Goal: Task Accomplishment & Management: Manage account settings

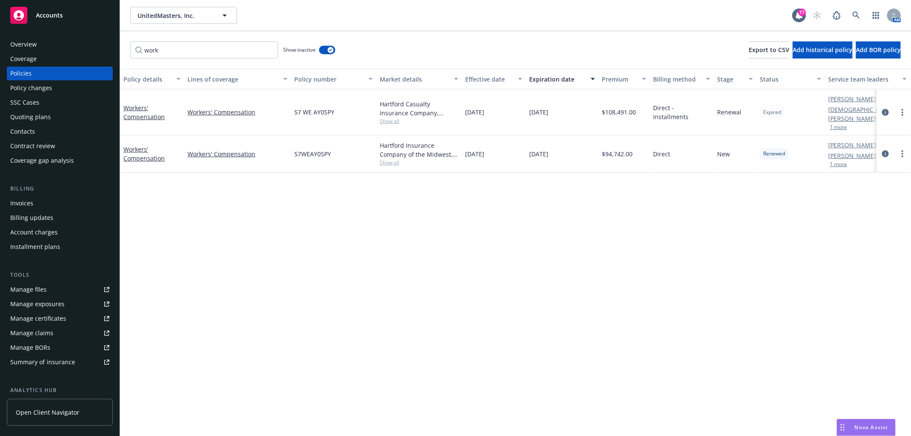
click at [50, 48] on div "Overview" at bounding box center [59, 45] width 99 height 14
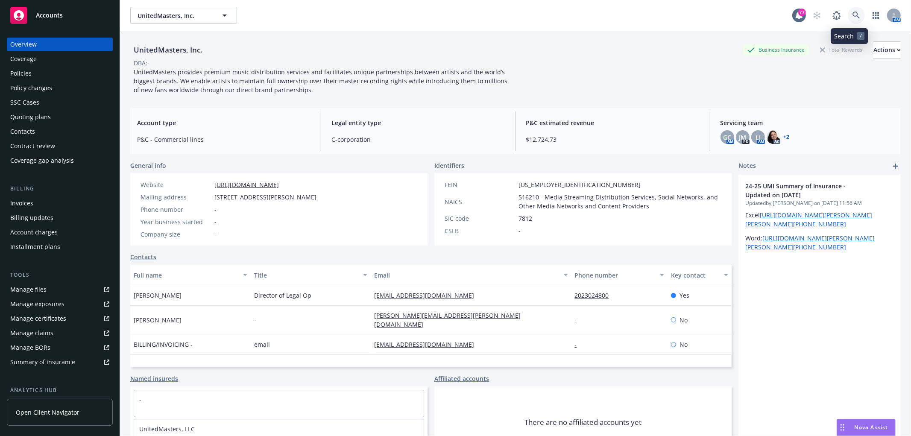
click at [853, 12] on icon at bounding box center [857, 16] width 8 height 8
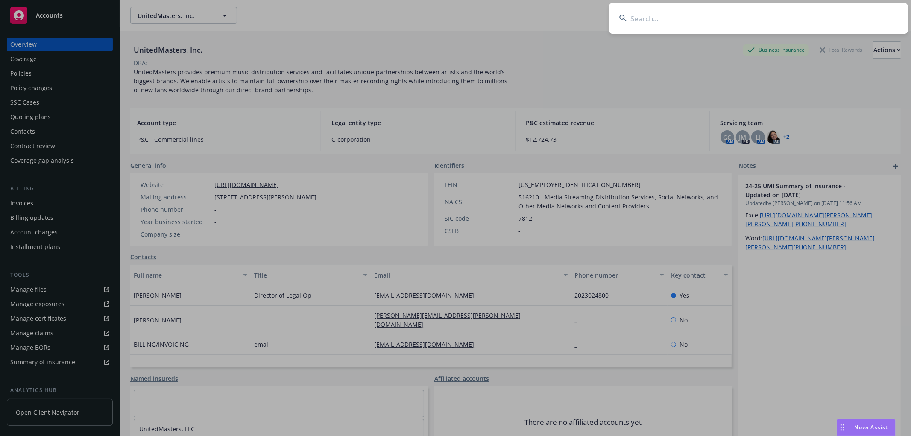
click at [728, 19] on input at bounding box center [758, 18] width 299 height 31
type input "m"
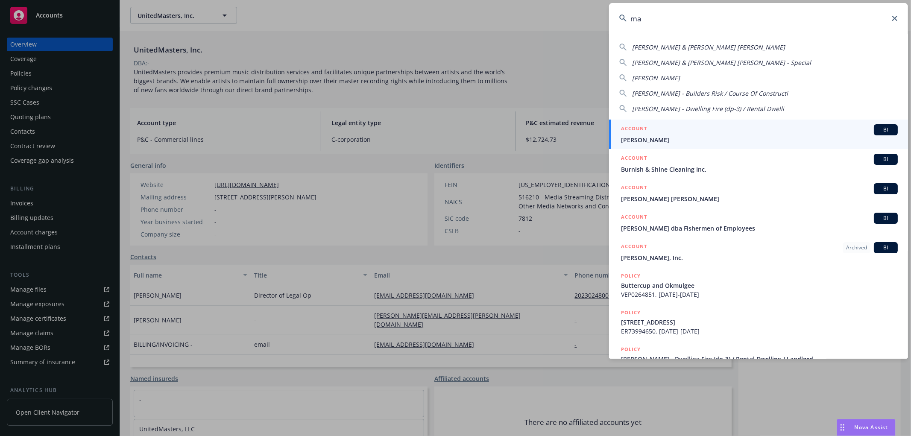
type input "m"
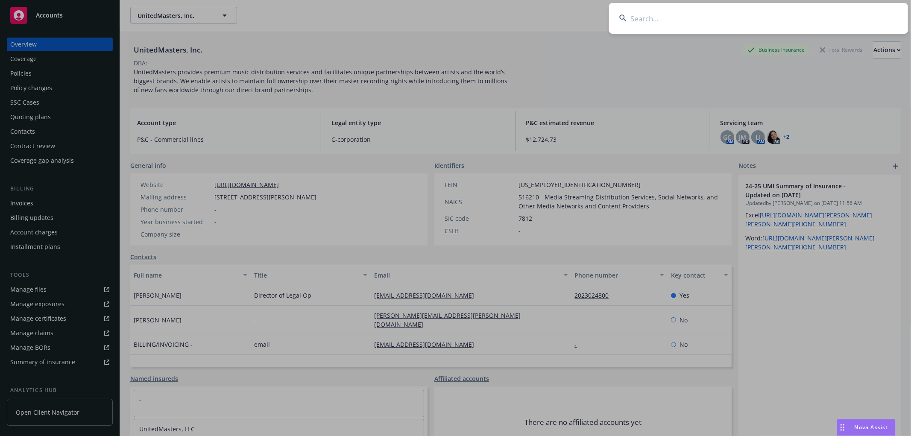
click at [647, 13] on input at bounding box center [758, 18] width 299 height 31
click at [647, 12] on input at bounding box center [758, 18] width 299 height 31
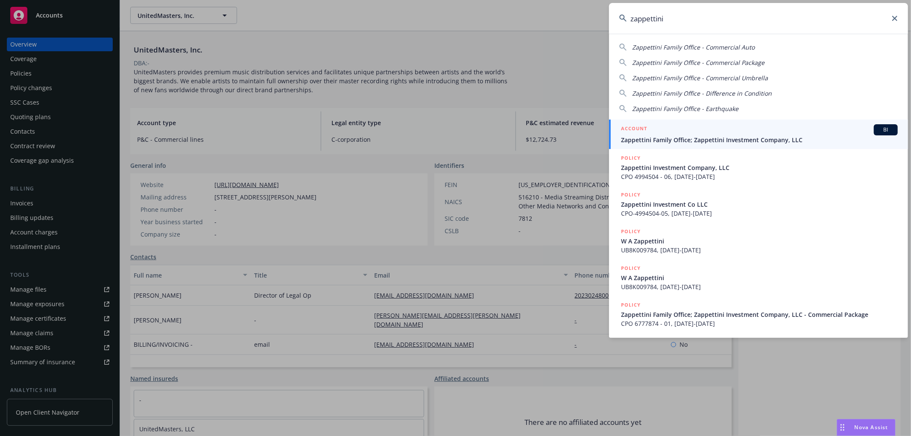
type input "zappettini"
click at [772, 126] on div "ACCOUNT BI" at bounding box center [759, 129] width 277 height 11
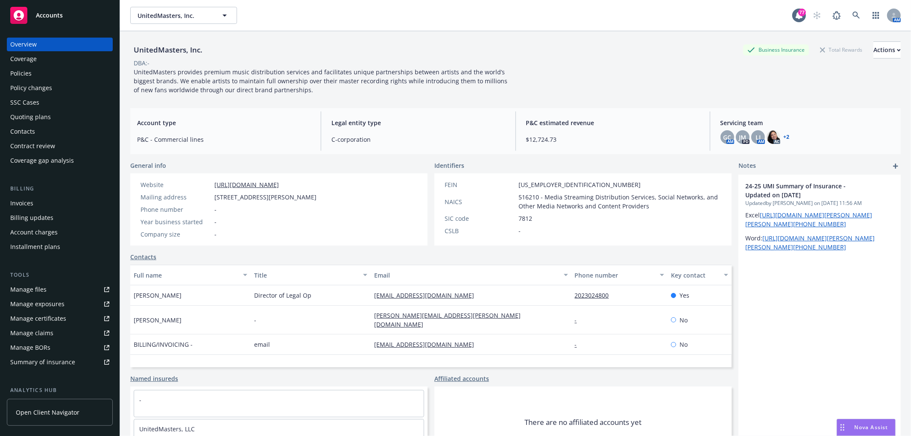
click at [35, 75] on div "Policies" at bounding box center [59, 74] width 99 height 14
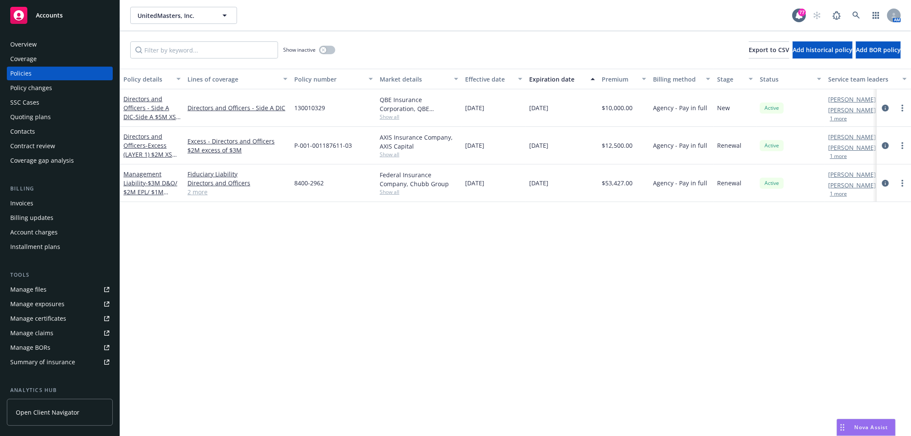
drag, startPoint x: 334, startPoint y: 56, endPoint x: 338, endPoint y: 50, distance: 7.3
click at [335, 53] on div "Show inactive" at bounding box center [309, 49] width 52 height 17
click at [315, 56] on div "Show inactive" at bounding box center [309, 49] width 52 height 17
click at [332, 49] on button "button" at bounding box center [327, 50] width 16 height 9
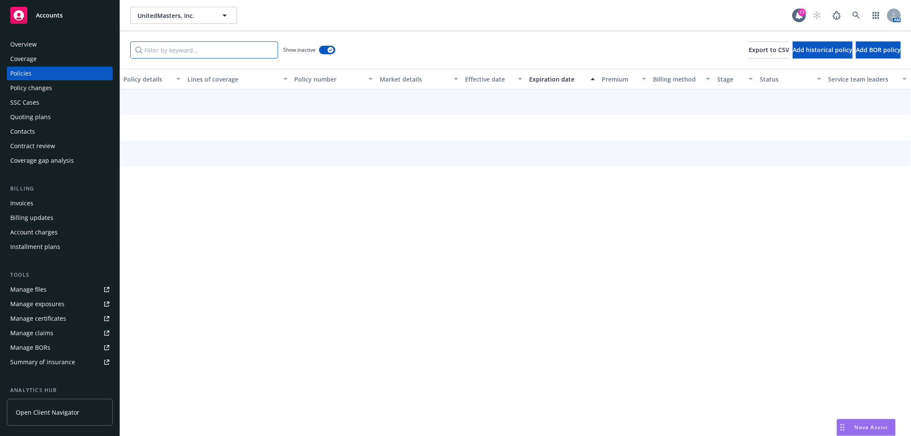
click at [242, 52] on input "Filter by keyword..." at bounding box center [204, 49] width 148 height 17
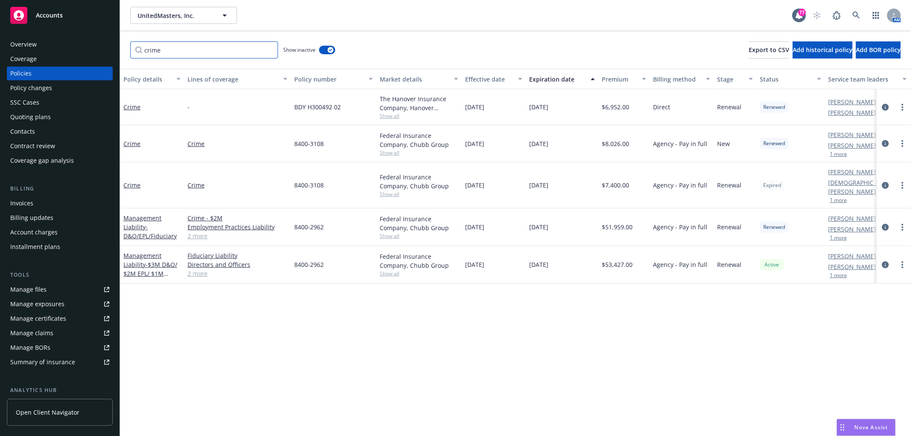
type input "crime"
click at [126, 186] on div "Crime" at bounding box center [152, 185] width 64 height 46
click at [127, 181] on link "Crime" at bounding box center [131, 185] width 17 height 8
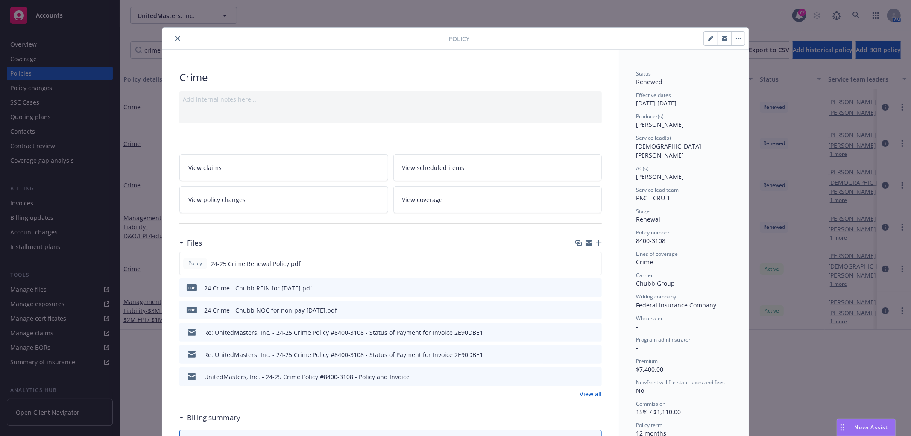
click at [175, 39] on icon "close" at bounding box center [177, 38] width 5 height 5
click at [15, 73] on div "Policies" at bounding box center [20, 74] width 21 height 14
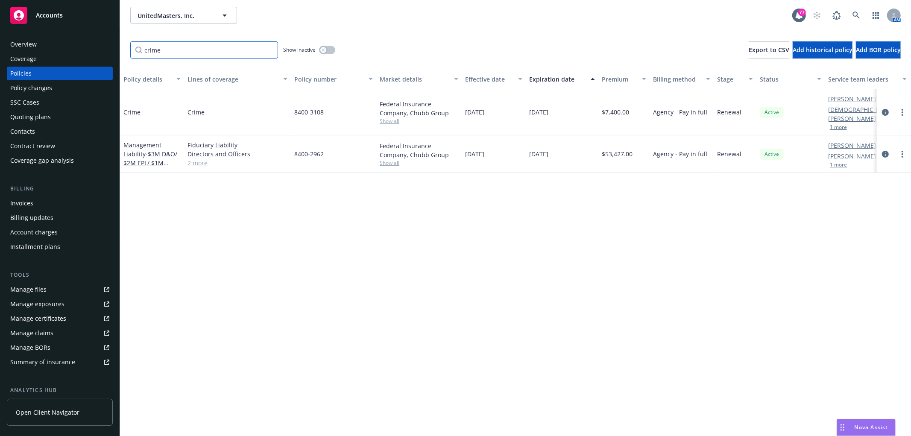
click at [206, 50] on input "crime" at bounding box center [204, 49] width 148 height 17
click at [270, 48] on input "crime" at bounding box center [204, 49] width 148 height 17
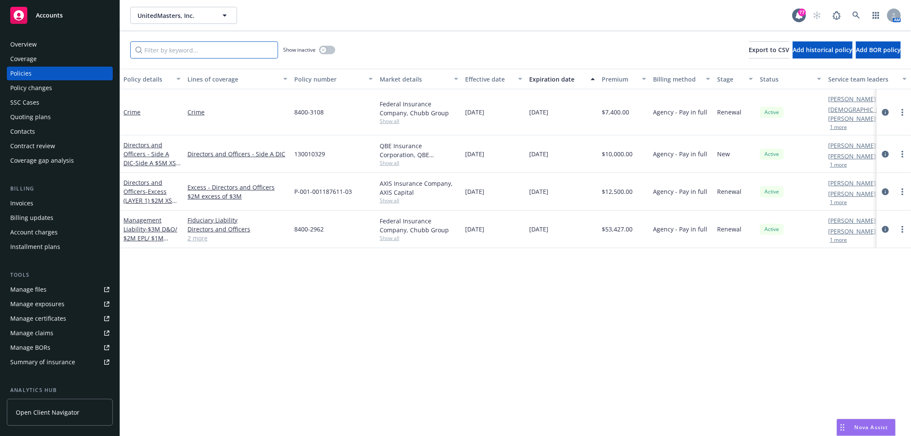
click at [199, 53] on input "Filter by keyword..." at bounding box center [204, 49] width 148 height 17
click at [903, 100] on div at bounding box center [894, 112] width 34 height 46
click at [899, 107] on link "more" at bounding box center [902, 112] width 10 height 10
click at [857, 158] on link "End policy" at bounding box center [857, 159] width 100 height 17
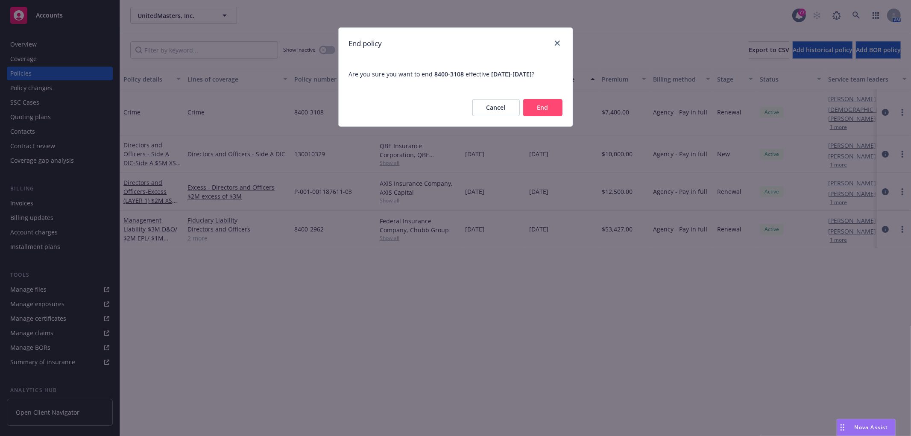
click at [557, 104] on button "End" at bounding box center [542, 107] width 39 height 17
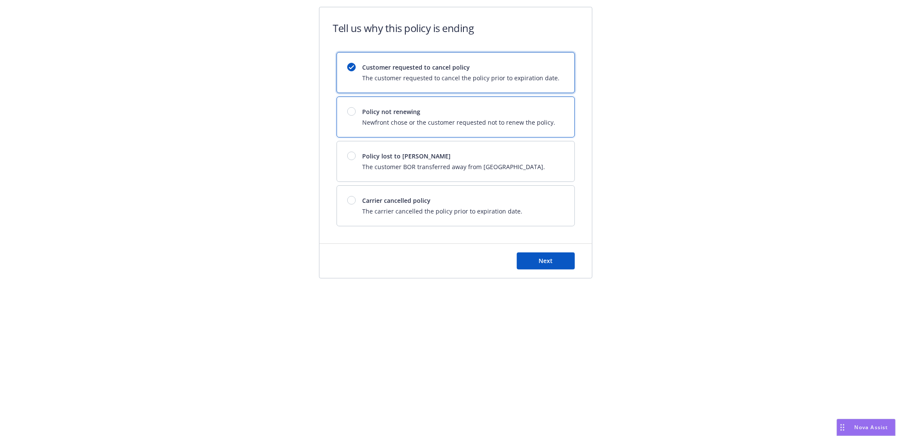
click at [537, 129] on div "Policy not renewing Newfront chose or the customer requested not to renew the p…" at bounding box center [455, 117] width 237 height 40
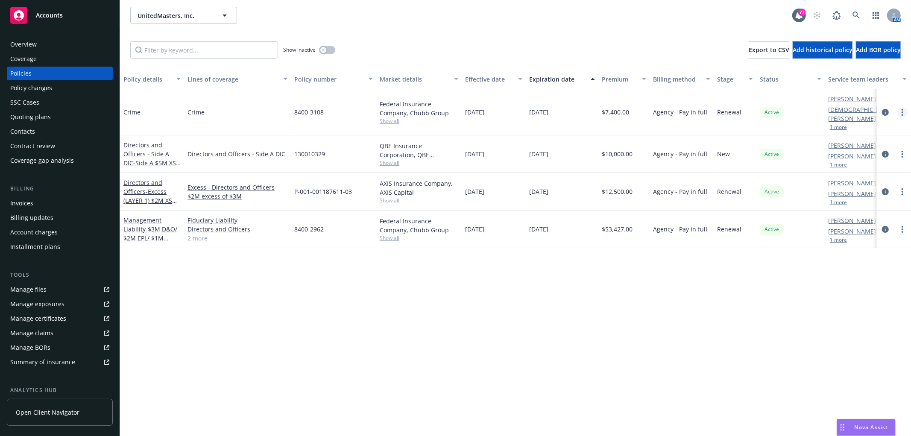
click at [904, 107] on link "more" at bounding box center [902, 112] width 10 height 10
click at [880, 155] on link "End policy" at bounding box center [857, 159] width 100 height 17
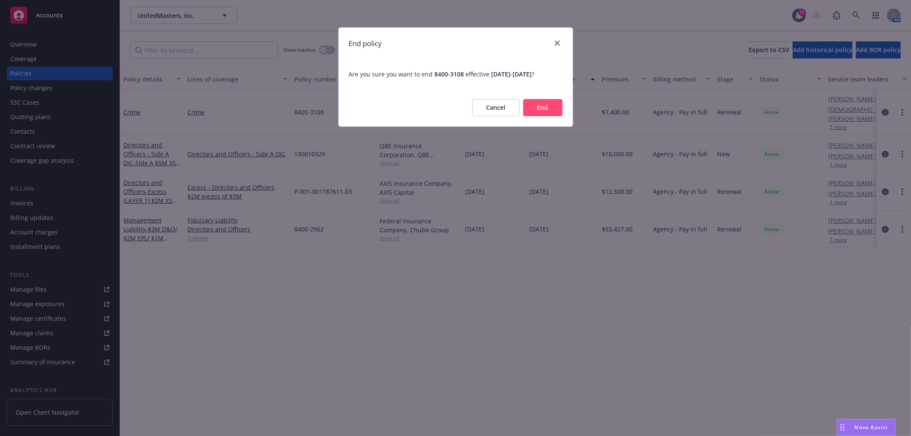
click at [551, 105] on button "End" at bounding box center [542, 107] width 39 height 17
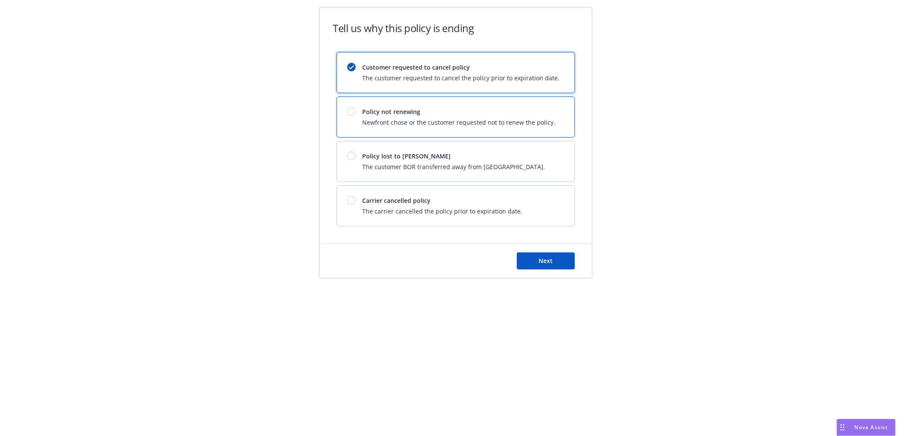
click at [418, 122] on span "Newfront chose or the customer requested not to renew the policy." at bounding box center [459, 122] width 193 height 9
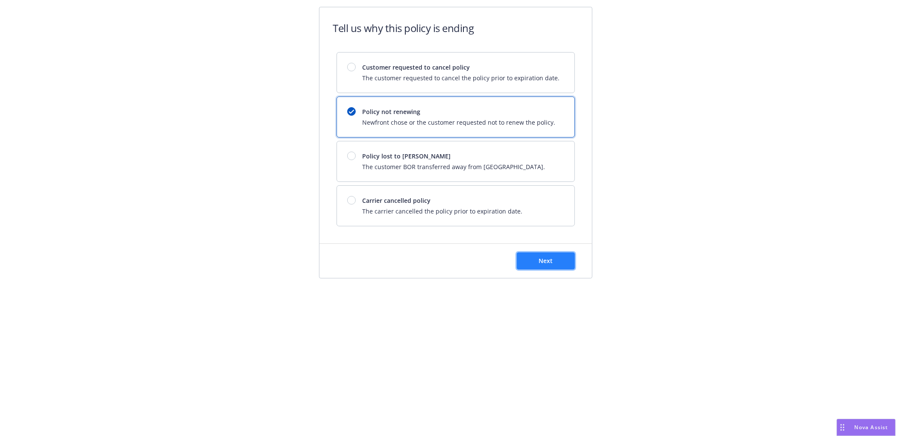
click at [545, 265] on span "Next" at bounding box center [546, 261] width 14 height 8
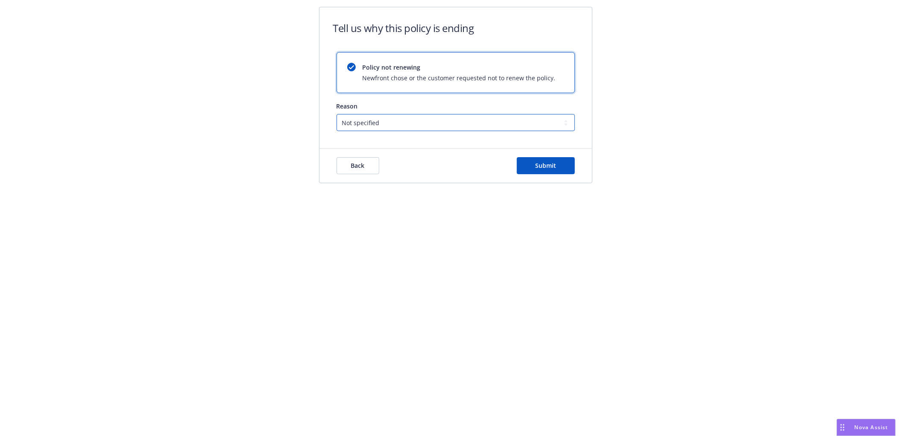
click at [399, 120] on select "Not specified Service Pricing Buyer change M&A, Bankruptcy, or Out of business …" at bounding box center [456, 122] width 238 height 17
select select "Program consolidation"
click at [337, 114] on select "Not specified Service Pricing Buyer change M&A, Bankruptcy, or Out of business …" at bounding box center [456, 122] width 238 height 17
click at [553, 168] on span "Submit" at bounding box center [545, 165] width 21 height 8
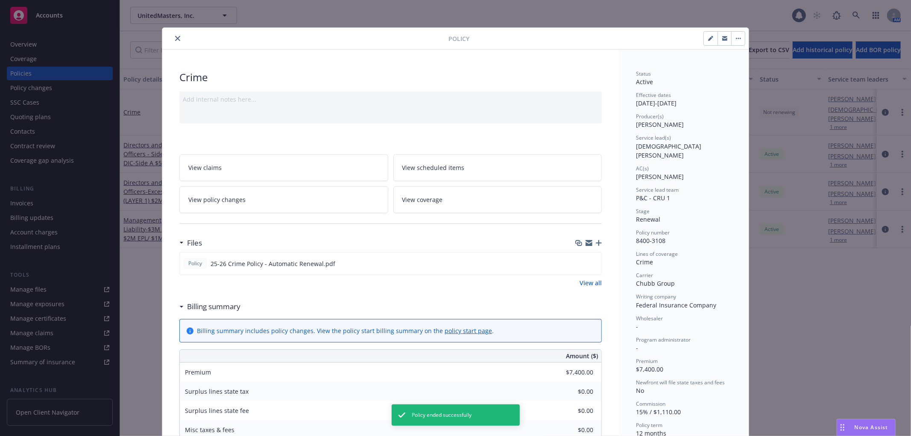
scroll to position [26, 0]
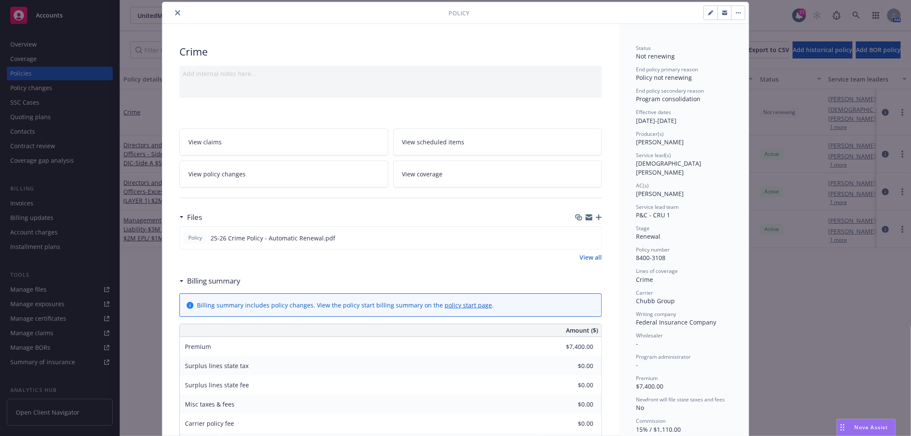
click at [175, 11] on icon "close" at bounding box center [177, 12] width 5 height 5
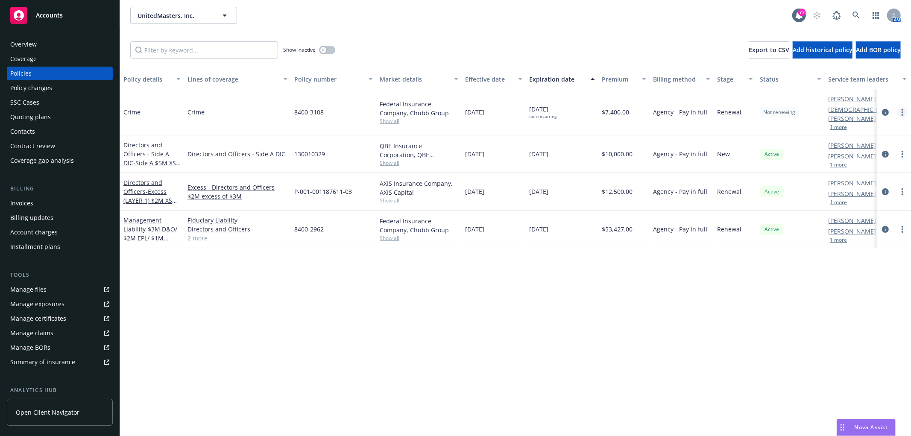
click at [901, 107] on link "more" at bounding box center [902, 112] width 10 height 10
click at [833, 155] on link "End policy" at bounding box center [857, 159] width 100 height 17
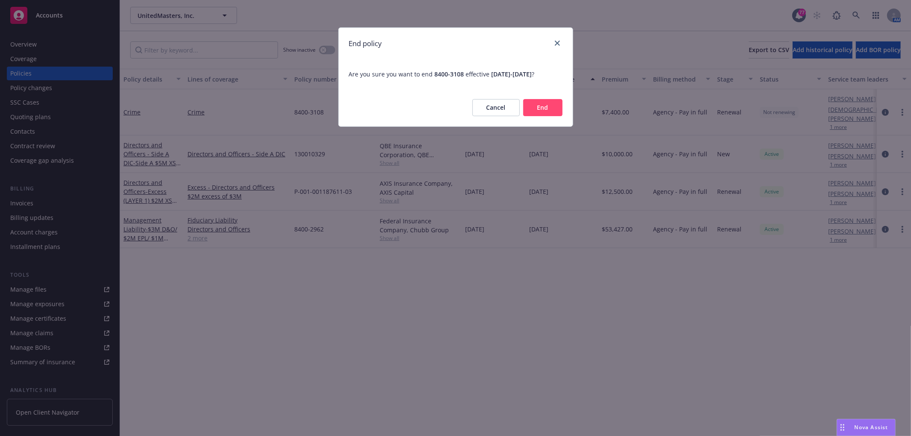
click at [569, 102] on div "Cancel End" at bounding box center [456, 108] width 234 height 38
click at [545, 106] on button "End" at bounding box center [542, 107] width 39 height 17
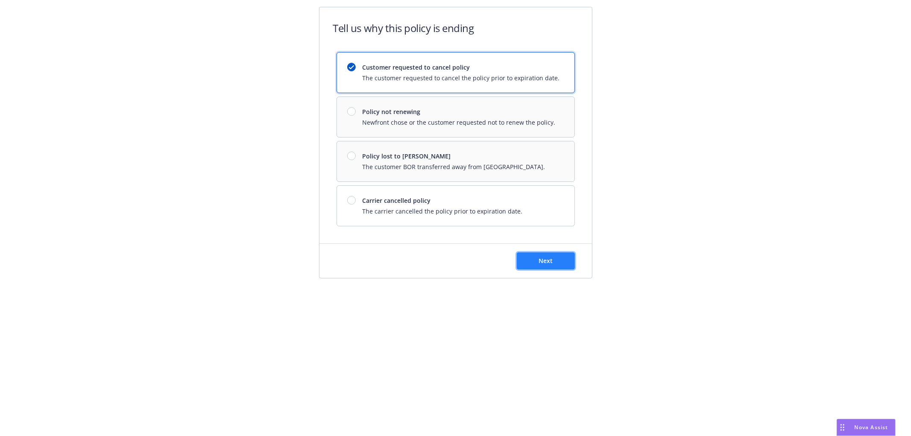
click at [554, 261] on button "Next" at bounding box center [546, 260] width 58 height 17
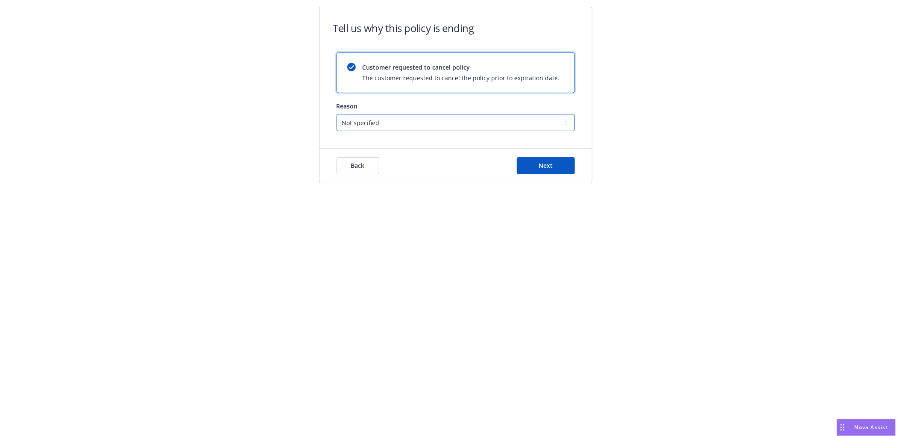
click at [402, 122] on select "Not specified Service Pricing Buyer change M&A, Bankruptcy, or Out of business …" at bounding box center [456, 122] width 238 height 17
click at [253, 167] on div "Tell us why this policy is ending Customer requested to cancel policy The custo…" at bounding box center [455, 100] width 911 height 201
click at [345, 163] on button "Back" at bounding box center [358, 165] width 43 height 17
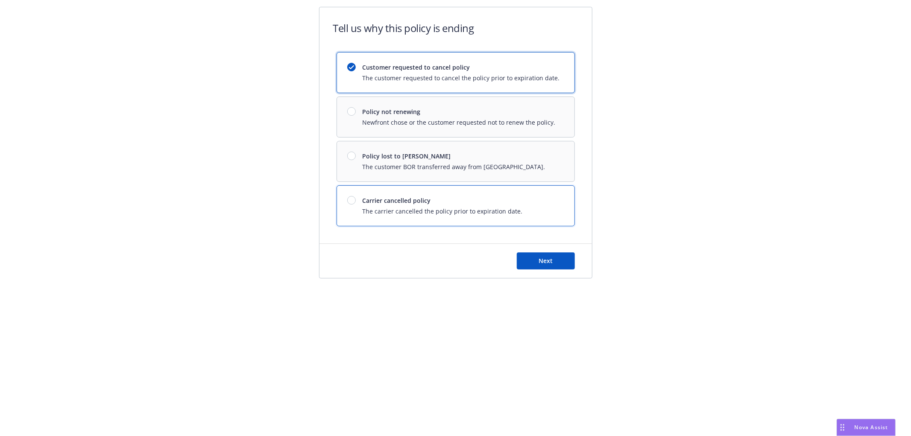
click at [428, 204] on span "Carrier cancelled policy" at bounding box center [443, 200] width 160 height 9
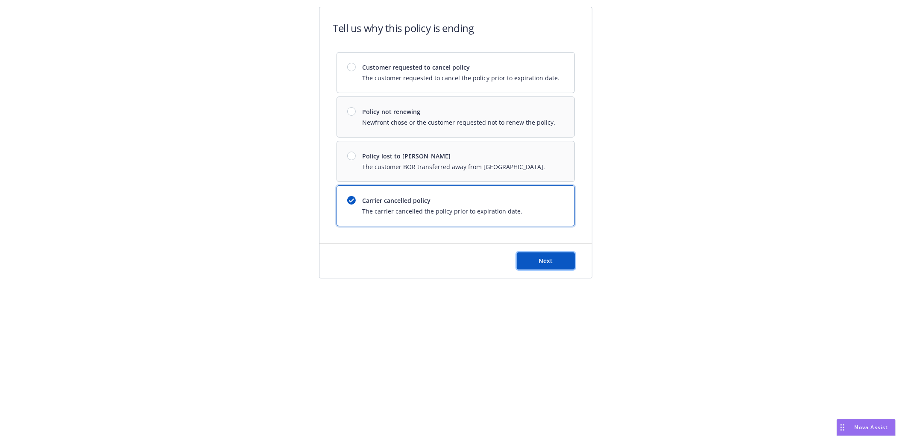
click at [535, 255] on button "Next" at bounding box center [546, 260] width 58 height 17
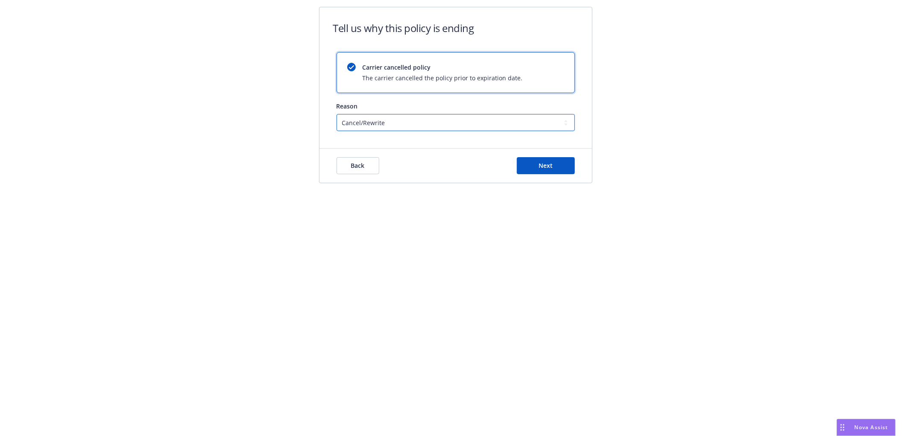
click at [385, 120] on select "Cancel/Rewrite Lost carrier appointment Compliance/Non-payment Lost on BOR" at bounding box center [456, 122] width 238 height 17
drag, startPoint x: 202, startPoint y: 157, endPoint x: 293, endPoint y: 156, distance: 91.0
click at [203, 156] on div "Tell us why this policy is ending Carrier cancelled policy The carrier cancelle…" at bounding box center [455, 100] width 911 height 201
click at [349, 168] on button "Back" at bounding box center [358, 165] width 43 height 17
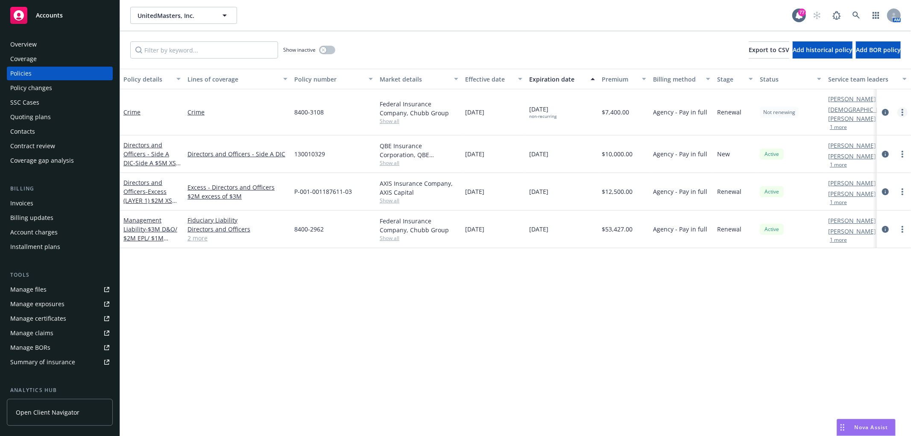
click at [906, 107] on link "more" at bounding box center [902, 112] width 10 height 10
click at [465, 42] on div "Show inactive Export to CSV Add historical policy Add BOR policy" at bounding box center [515, 50] width 791 height 38
click at [903, 107] on link "more" at bounding box center [902, 112] width 10 height 10
click at [886, 156] on link "End policy" at bounding box center [857, 159] width 100 height 17
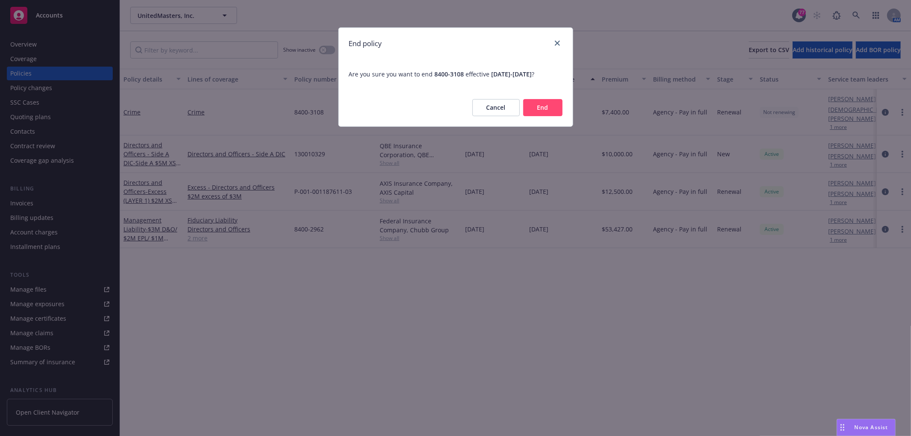
click at [545, 108] on button "End" at bounding box center [542, 107] width 39 height 17
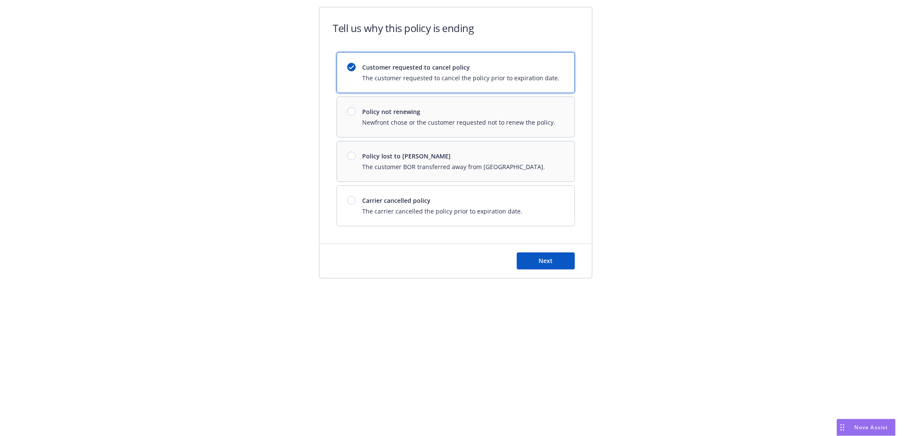
click at [434, 71] on span "Customer requested to cancel policy" at bounding box center [461, 67] width 197 height 9
click at [548, 262] on span "Next" at bounding box center [546, 261] width 14 height 8
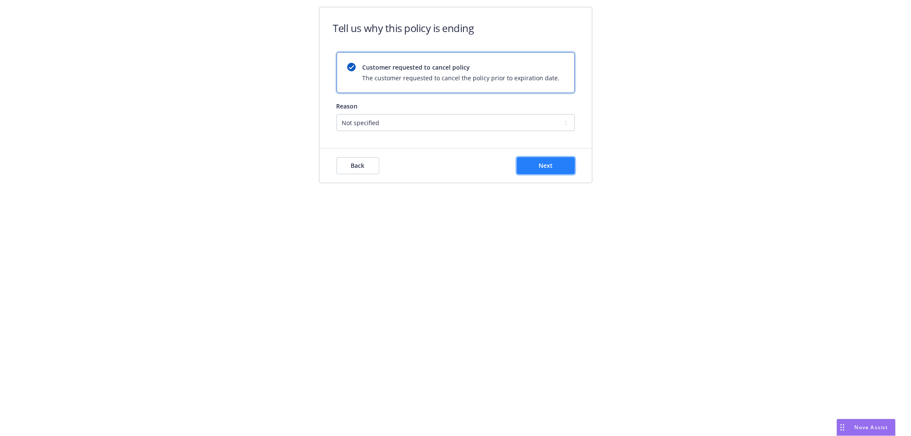
click at [544, 167] on span "Next" at bounding box center [546, 165] width 14 height 8
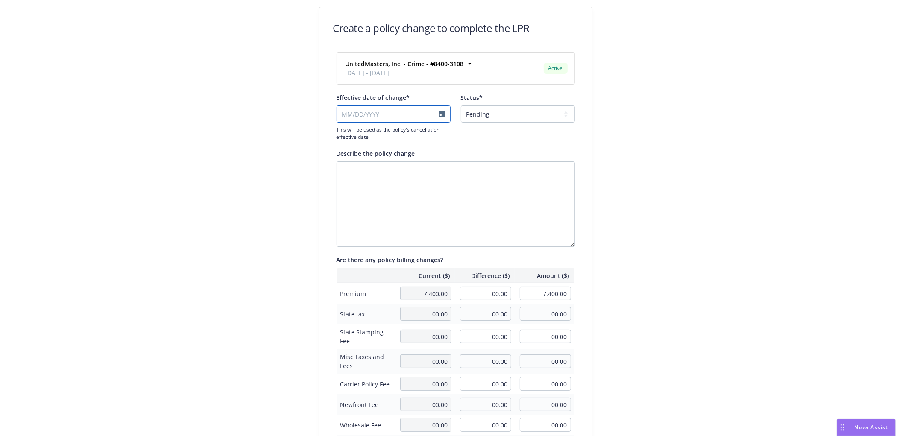
click at [391, 112] on input "Effective date of change*" at bounding box center [394, 114] width 114 height 17
select select "August"
select select "2025"
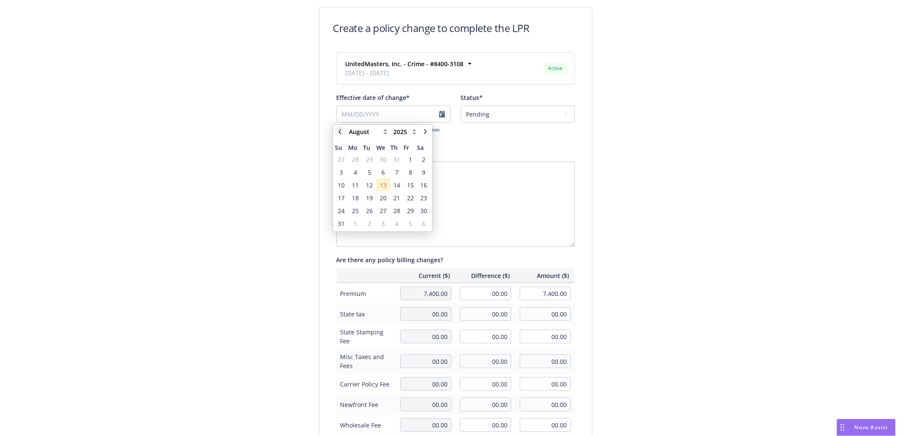
click at [337, 130] on icon "chevronLeft" at bounding box center [339, 131] width 5 height 5
click at [423, 134] on link "chevronRight" at bounding box center [425, 131] width 10 height 10
select select "August"
click at [406, 160] on span "1" at bounding box center [411, 159] width 12 height 11
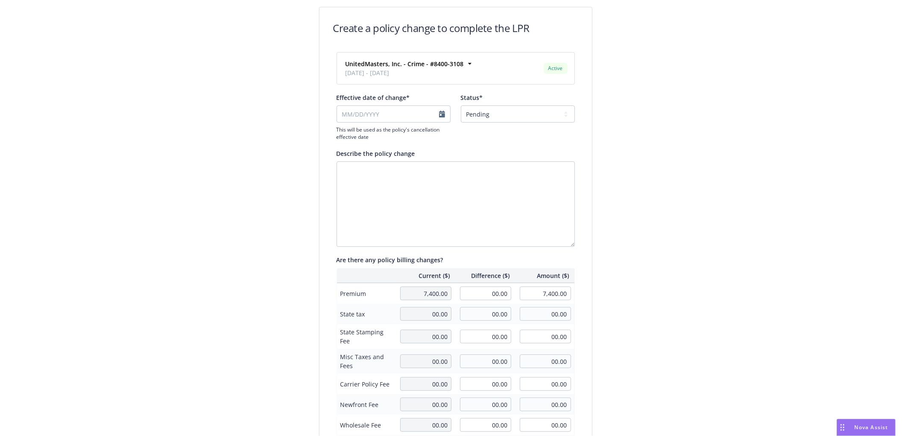
type input "[DATE]"
click at [528, 114] on select "Pending Confirmed" at bounding box center [518, 114] width 114 height 17
select select "Confirmed"
click at [461, 106] on select "Pending Confirmed" at bounding box center [518, 114] width 114 height 17
click at [292, 207] on div "Create a policy change to complete the LPR UnitedMasters, Inc. - Crime - #8400-…" at bounding box center [456, 293] width 328 height 572
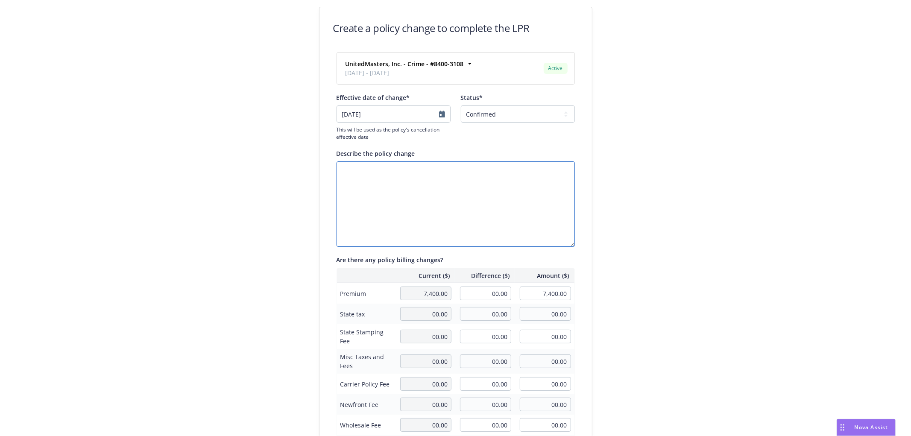
click at [389, 190] on textarea "Describe the policy change" at bounding box center [456, 203] width 238 height 85
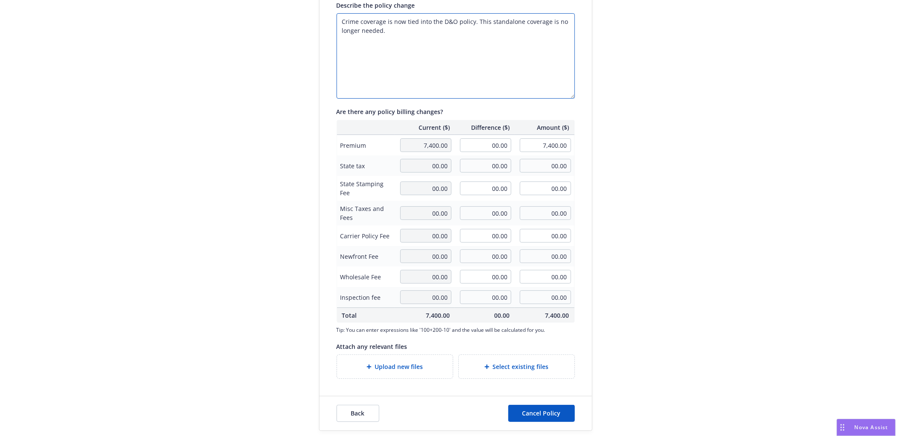
scroll to position [150, 0]
type textarea "Crime coverage is now tied into the D&O policy. This standalone coverage is no …"
click at [541, 411] on span "Cancel Policy" at bounding box center [541, 411] width 38 height 8
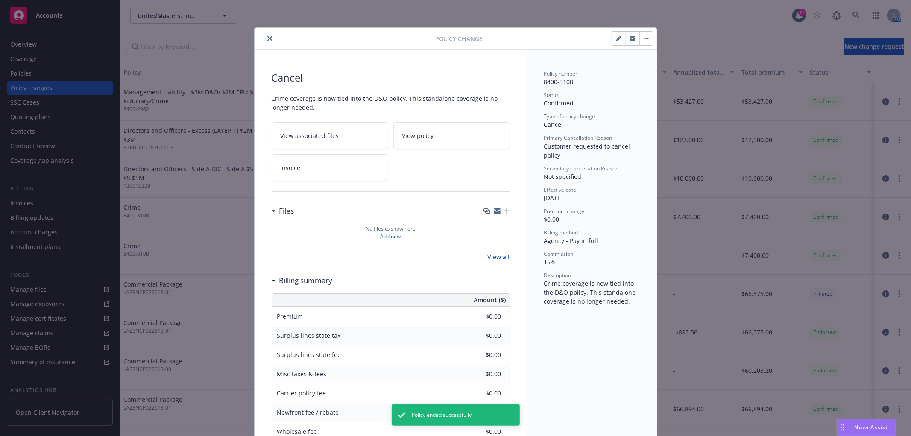
click at [267, 40] on icon "close" at bounding box center [269, 38] width 5 height 5
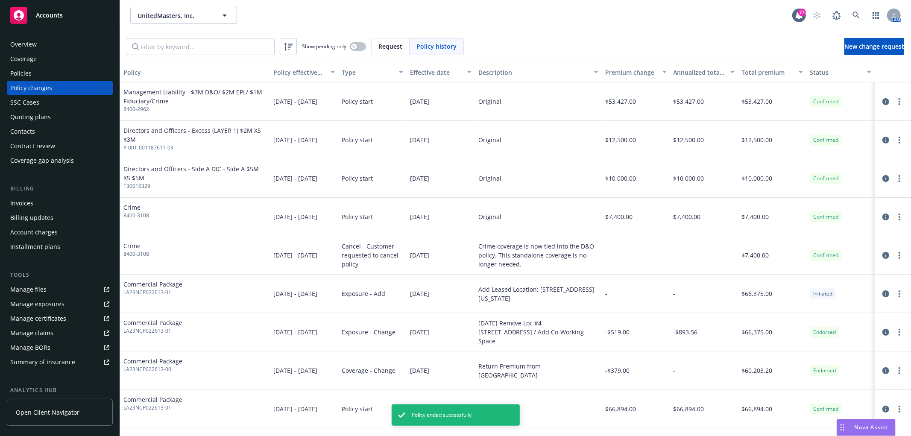
click at [24, 70] on div "Policies" at bounding box center [20, 74] width 21 height 14
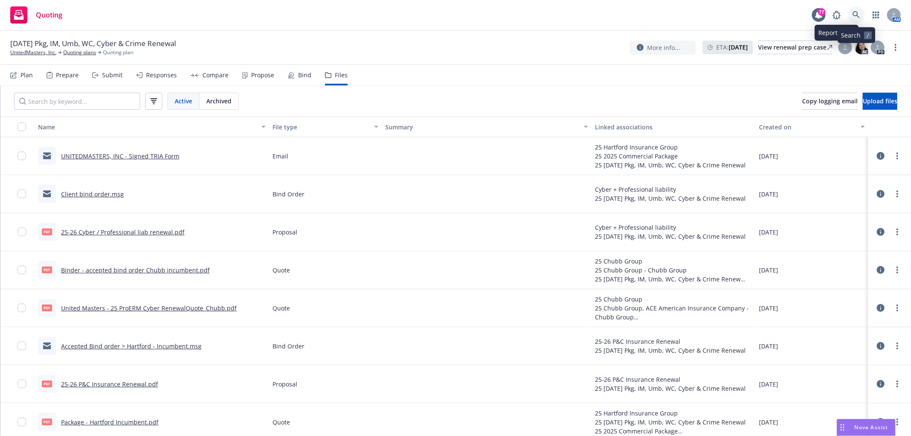
click at [852, 9] on link at bounding box center [856, 14] width 17 height 17
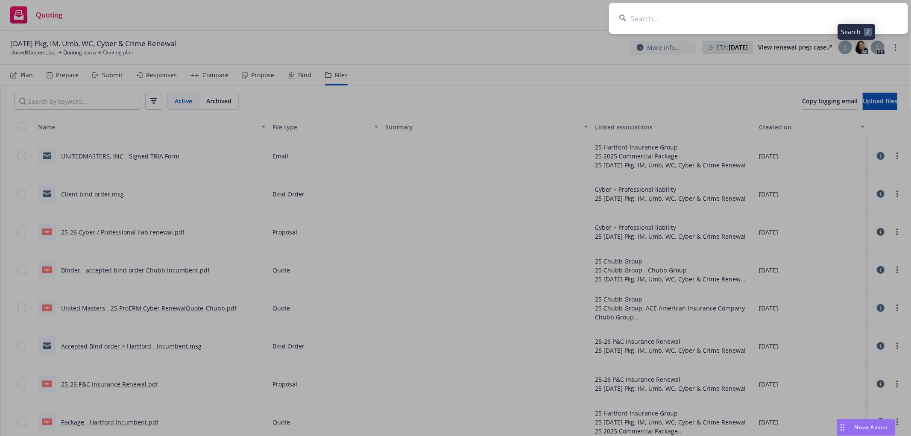
click at [769, 22] on input at bounding box center [758, 18] width 299 height 31
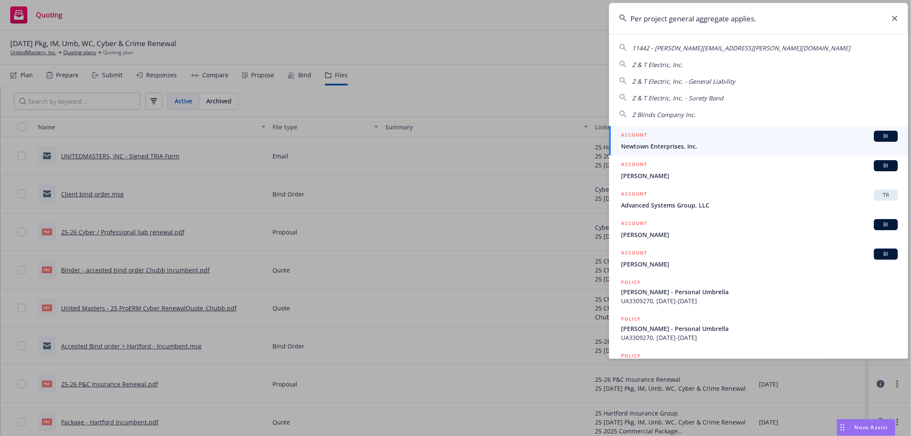
type input "Per project general aggregate applies"
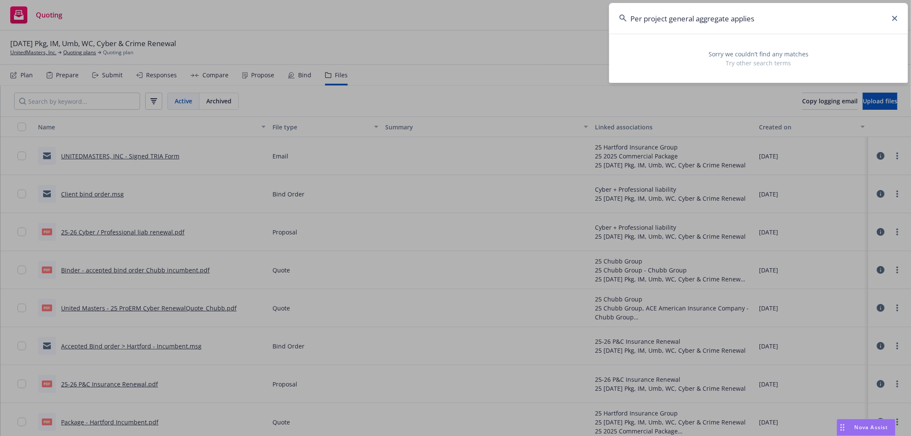
drag, startPoint x: 761, startPoint y: 16, endPoint x: 589, endPoint y: 6, distance: 171.6
click at [590, 6] on div "Per project general aggregate applies Sorry we couldn’t find any matches Try ot…" at bounding box center [455, 218] width 911 height 436
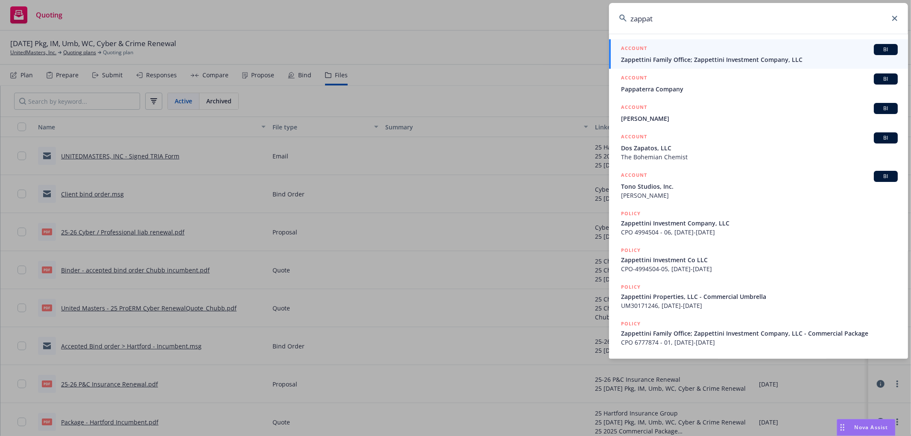
type input "zappat"
click at [688, 52] on div "ACCOUNT BI" at bounding box center [759, 49] width 277 height 11
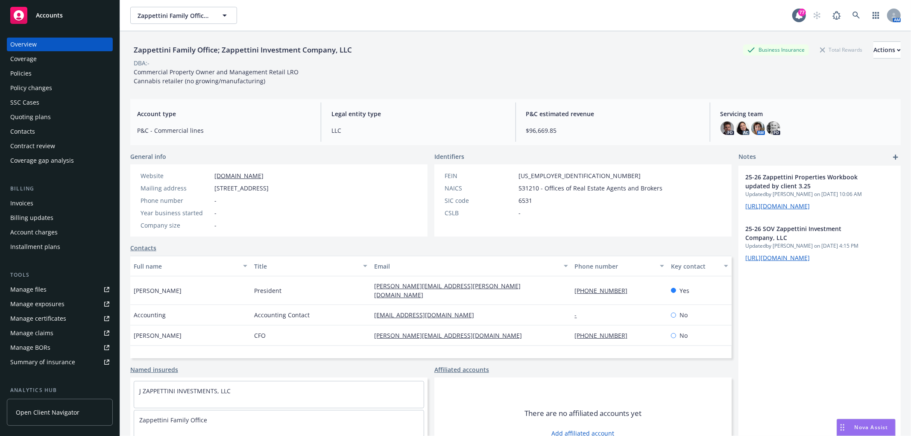
click at [35, 66] on div "Overview Coverage Policies Policy changes SSC Cases Quoting plans Contacts Cont…" at bounding box center [60, 103] width 106 height 130
click at [34, 70] on div "Policies" at bounding box center [59, 74] width 99 height 14
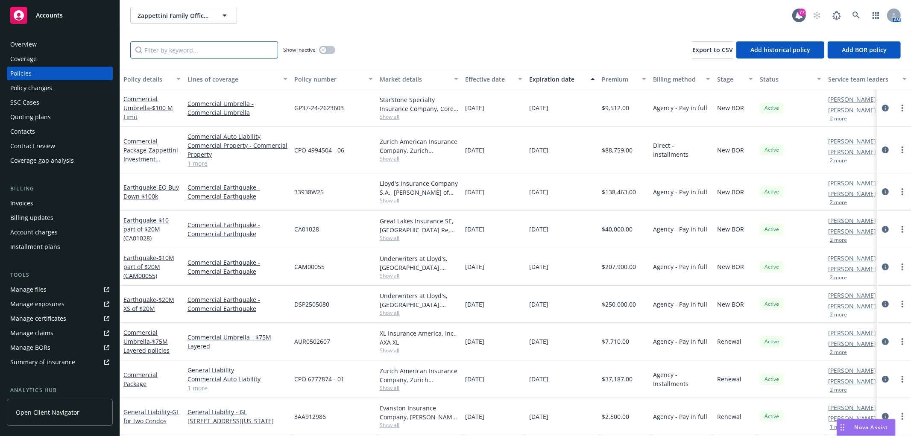
click at [224, 53] on input "Filter by keyword..." at bounding box center [204, 49] width 148 height 17
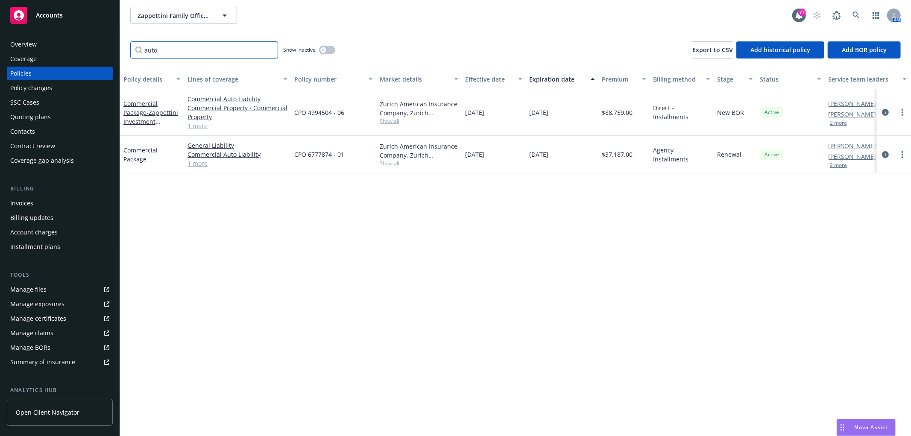
type input "auto"
click at [192, 165] on link "1 more" at bounding box center [238, 163] width 100 height 9
click at [47, 304] on div "Manage exposures" at bounding box center [37, 304] width 54 height 14
click at [196, 126] on link "1 more" at bounding box center [238, 125] width 100 height 9
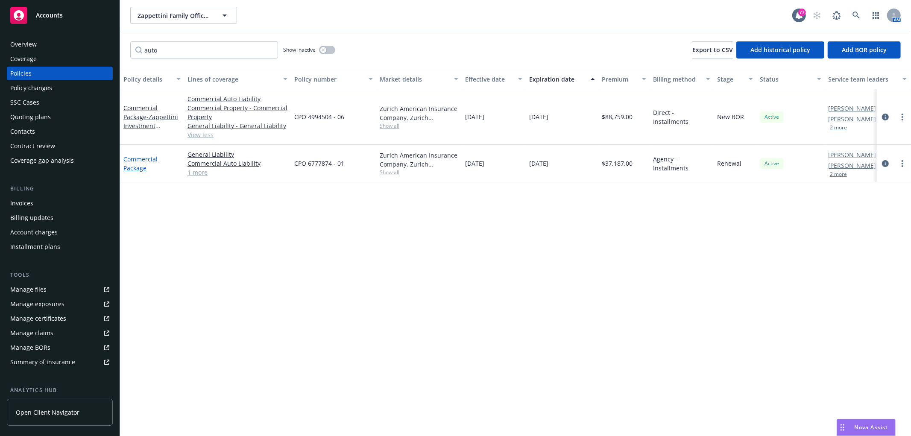
click at [138, 168] on link "Commercial Package" at bounding box center [140, 163] width 34 height 17
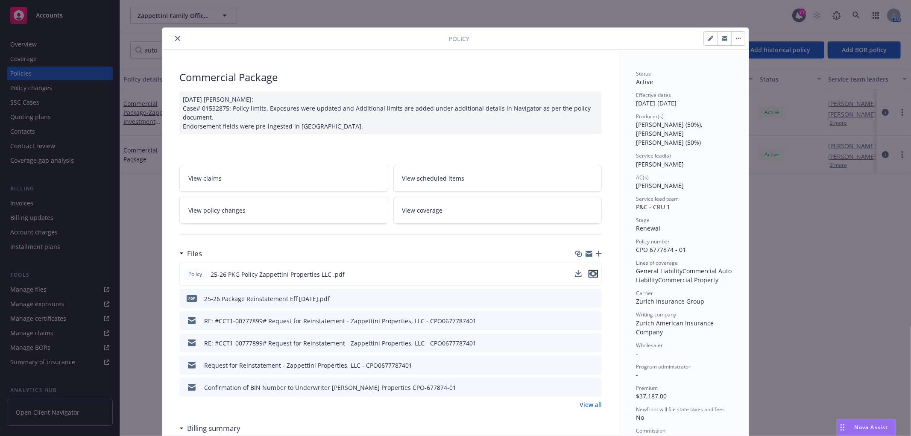
click at [592, 275] on icon "preview file" at bounding box center [593, 274] width 8 height 6
click at [586, 253] on icon "button" at bounding box center [589, 252] width 7 height 3
click at [176, 38] on icon "close" at bounding box center [177, 38] width 5 height 5
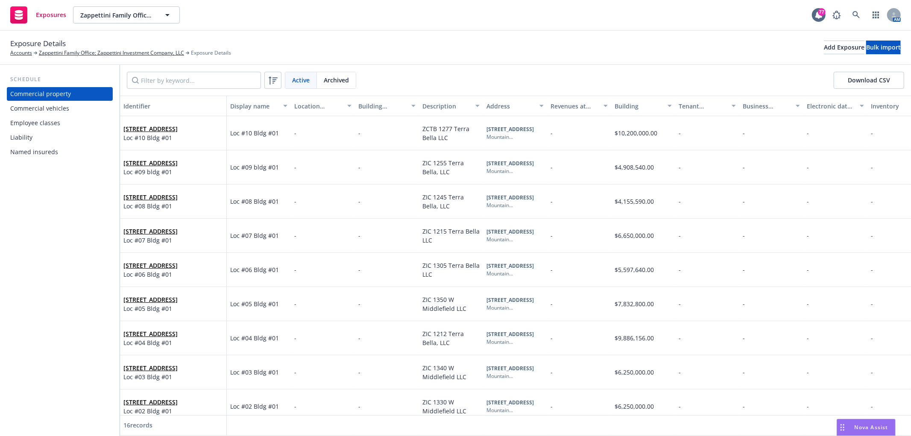
click at [58, 107] on div "Commercial vehicles" at bounding box center [39, 109] width 59 height 14
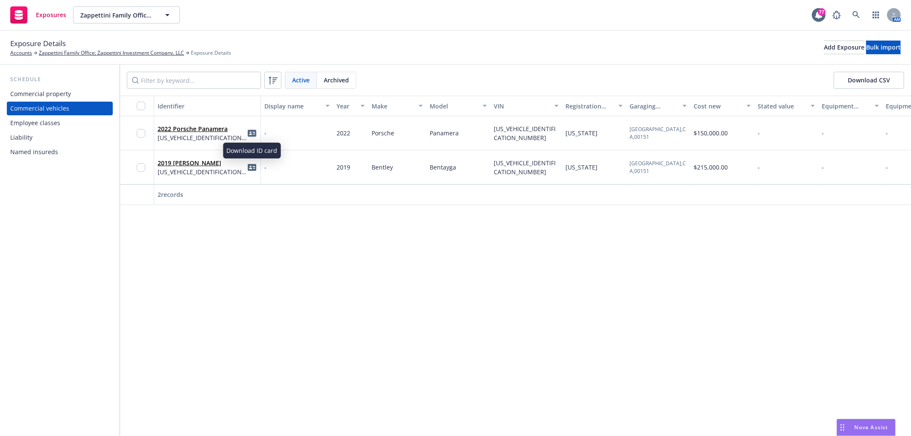
click at [249, 132] on icon "idCard" at bounding box center [252, 133] width 9 height 7
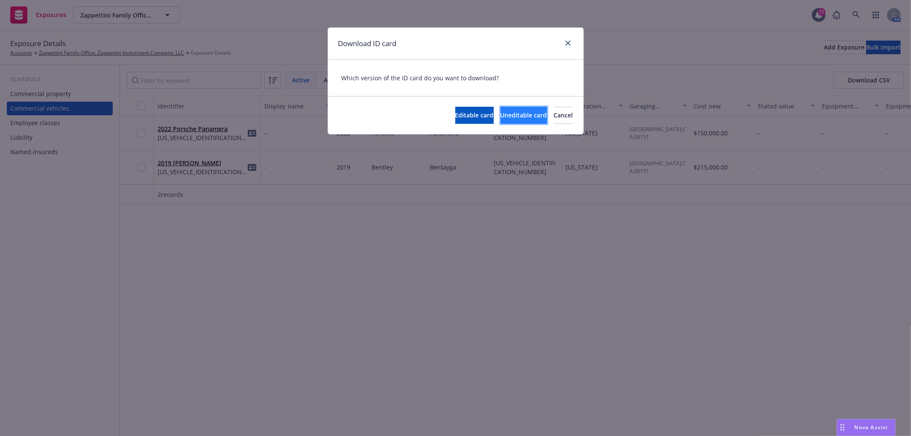
click at [501, 120] on button "Uneditable card" at bounding box center [524, 115] width 47 height 17
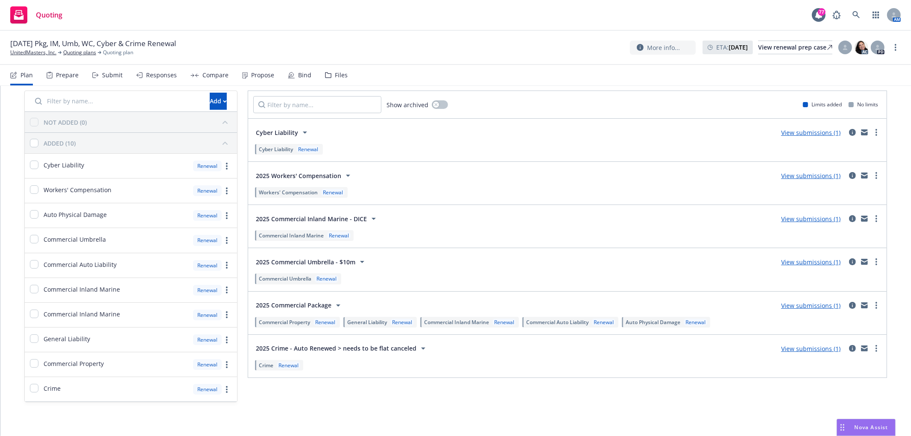
scroll to position [36, 0]
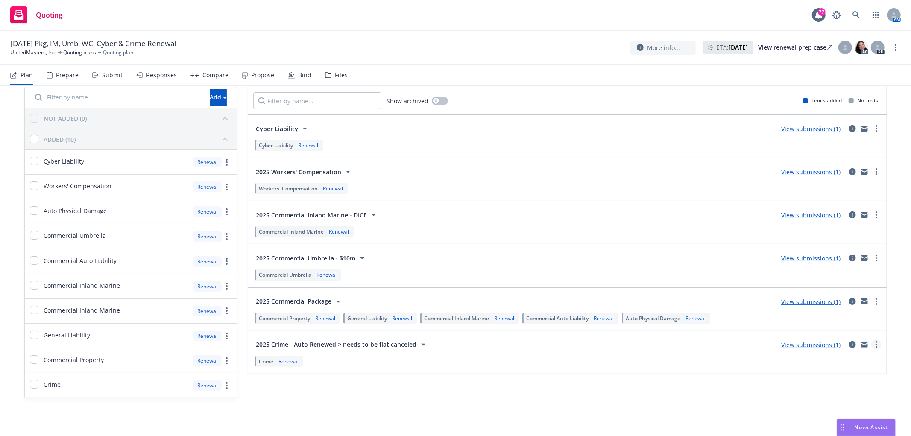
click at [876, 342] on icon "more" at bounding box center [877, 344] width 2 height 7
click at [861, 331] on span "Create policy (fast track)" at bounding box center [835, 329] width 89 height 8
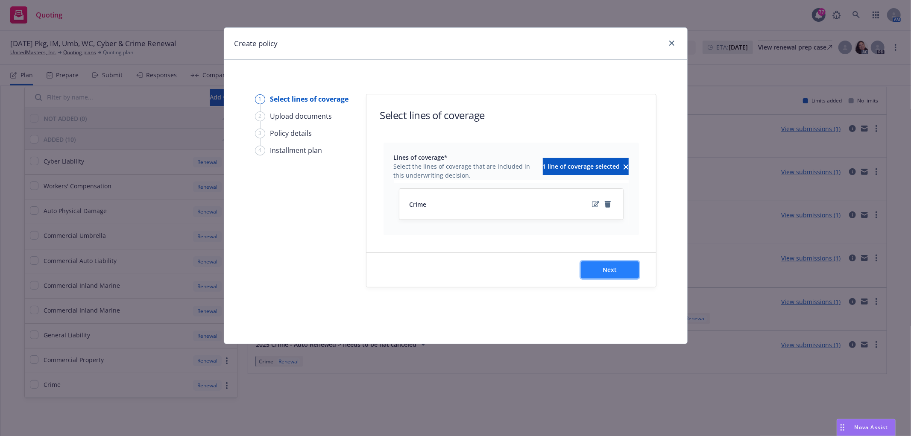
click at [617, 270] on button "Next" at bounding box center [610, 269] width 58 height 17
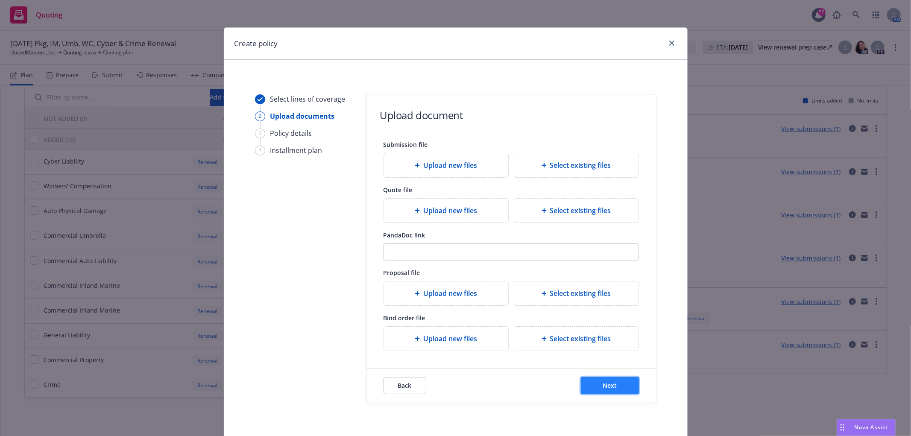
click at [610, 387] on span "Next" at bounding box center [610, 385] width 14 height 8
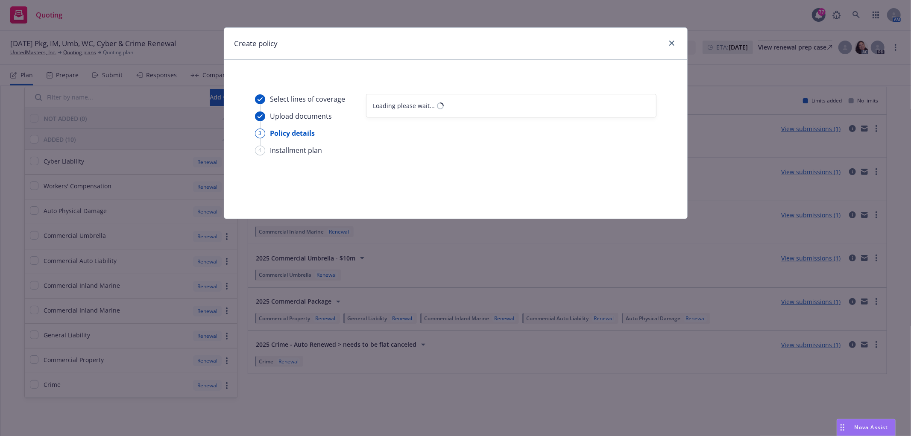
select select "12"
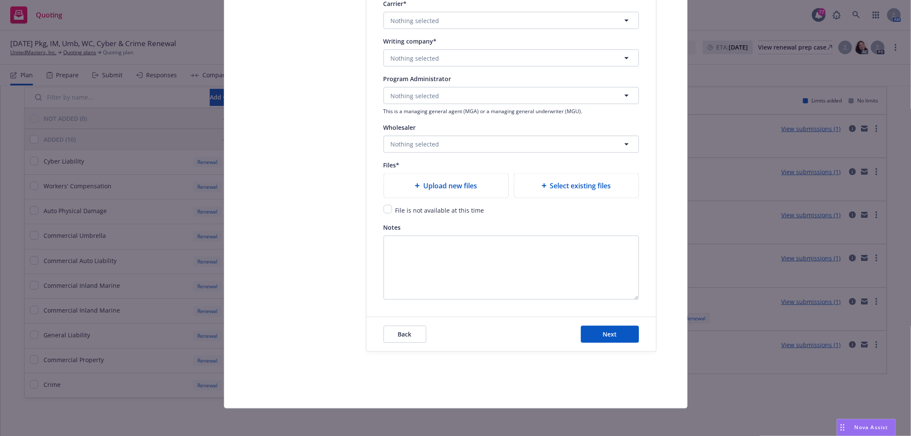
scroll to position [912, 0]
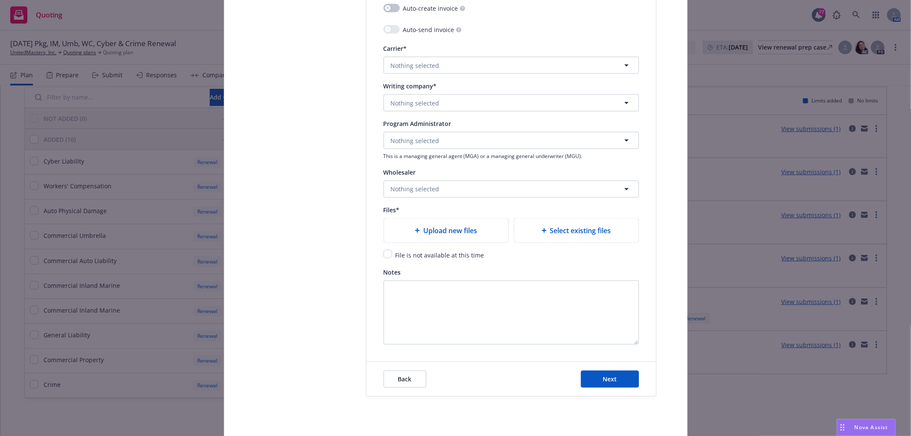
click at [443, 229] on span "Upload new files" at bounding box center [450, 231] width 54 height 10
click at [591, 223] on div "Select existing files" at bounding box center [576, 231] width 124 height 24
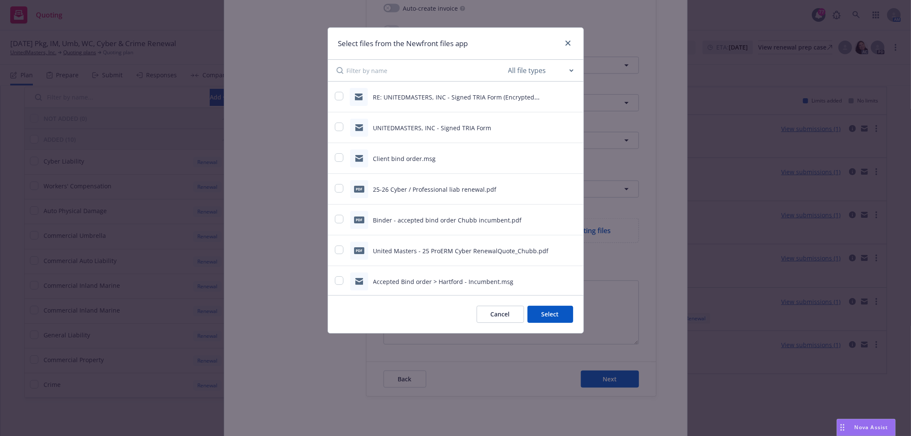
click at [405, 76] on input at bounding box center [427, 70] width 160 height 21
type input "crime"
click at [544, 69] on select "All file types Agreements Allocations Annual Service Cycle - Financial snapshot…" at bounding box center [541, 70] width 68 height 17
select select "Policy"
click at [507, 62] on select "All file types Agreements Allocations Annual Service Cycle - Financial snapshot…" at bounding box center [541, 70] width 68 height 17
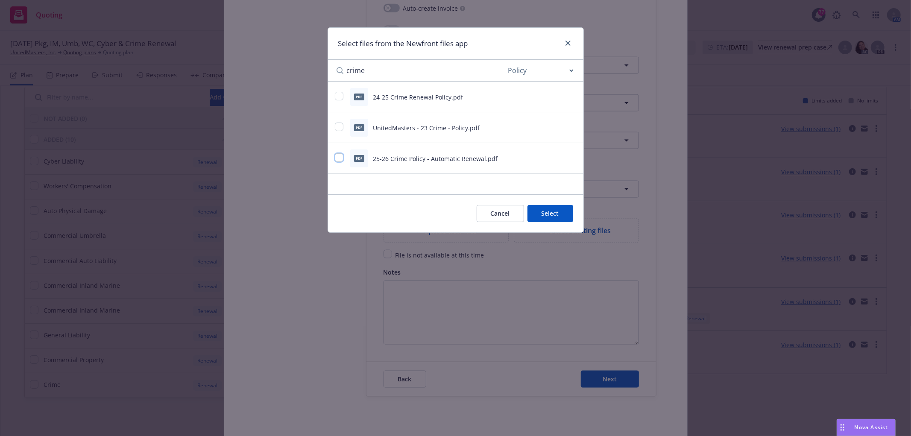
click at [339, 156] on input "checkbox" at bounding box center [339, 157] width 9 height 9
checkbox input "true"
click at [542, 216] on button "Select 1 file" at bounding box center [543, 213] width 62 height 17
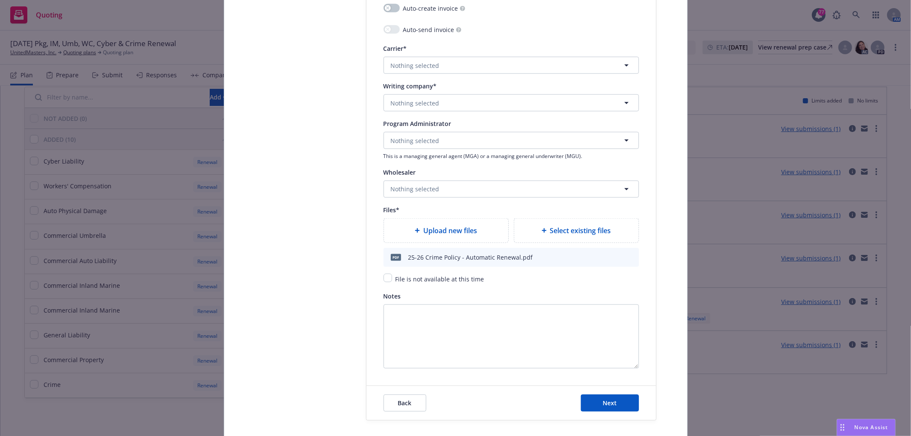
click at [524, 258] on div "25-26 Crime Policy - Automatic Renewal.pdf" at bounding box center [470, 257] width 125 height 9
click at [523, 257] on div "25-26 Crime Policy - Automatic Renewal.pdf" at bounding box center [470, 257] width 125 height 9
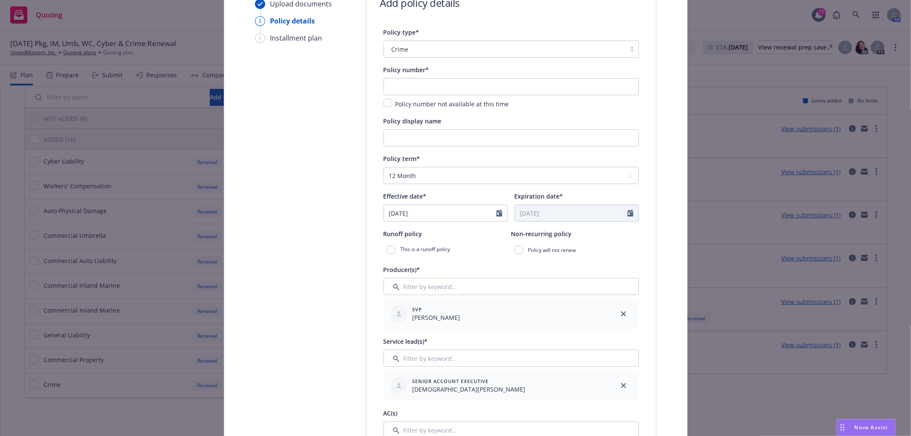
scroll to position [10, 0]
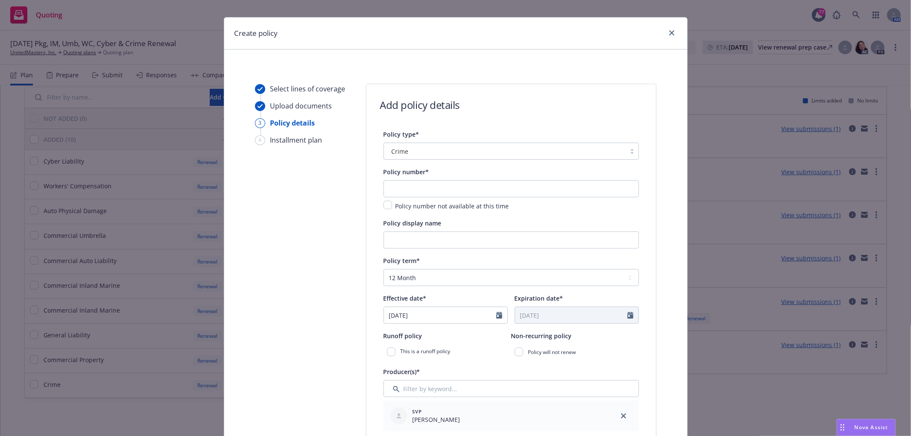
click at [437, 179] on div "Policy number* Policy number not available at this time" at bounding box center [511, 189] width 255 height 44
click at [423, 190] on input "text" at bounding box center [511, 188] width 255 height 17
paste input "8400-3108"
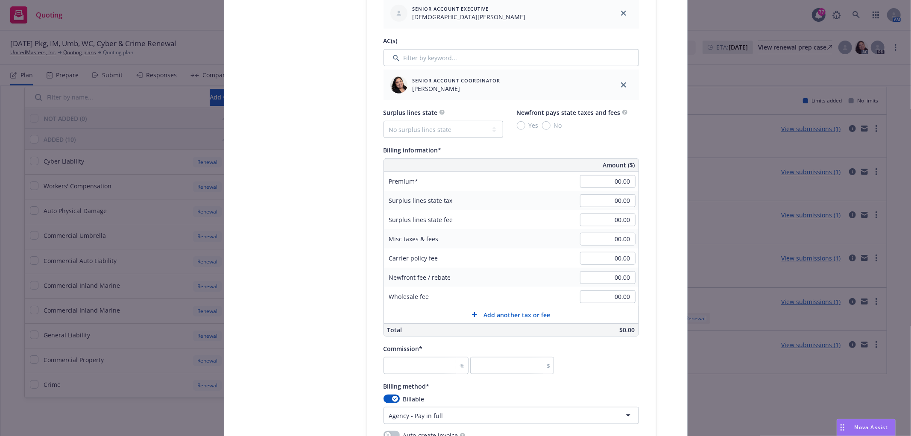
scroll to position [532, 0]
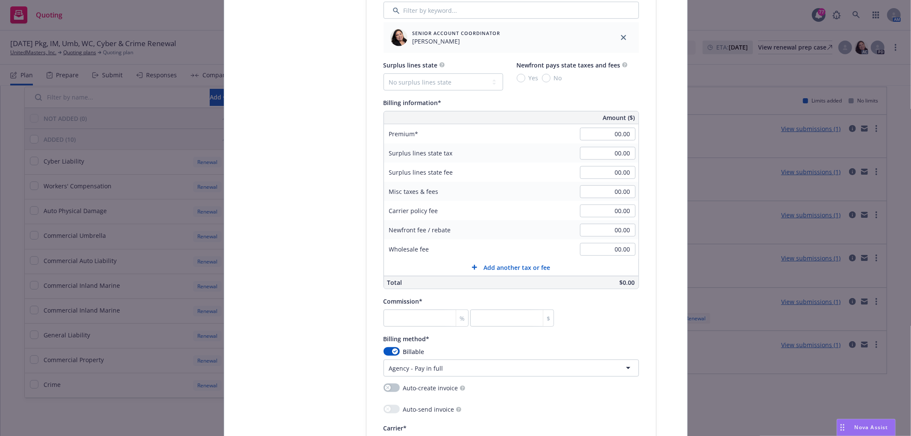
type input "8400-3108"
click at [608, 137] on input "00.00" at bounding box center [608, 134] width 56 height 13
type input "7,400.00"
click at [425, 324] on input "number" at bounding box center [426, 318] width 85 height 17
type input "1"
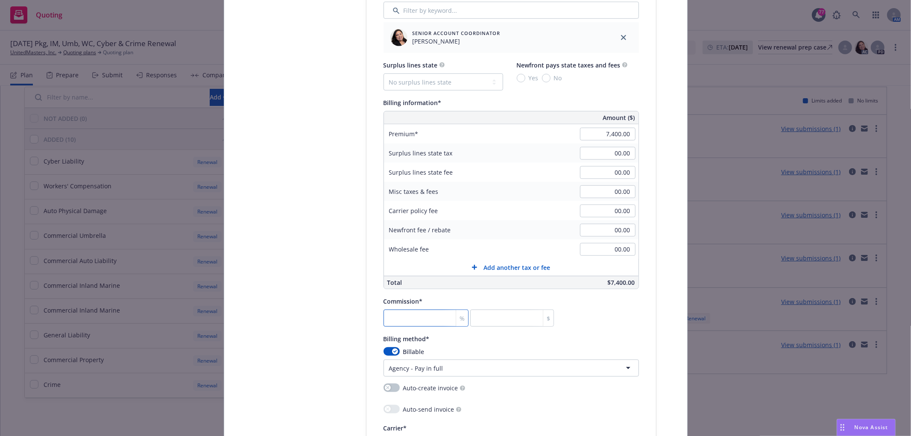
type input "74"
type input "15"
type input "1110"
type input "15"
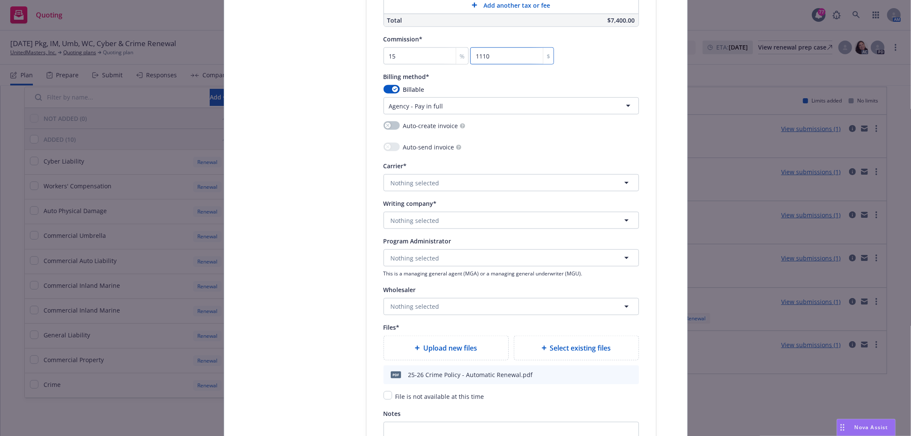
scroll to position [817, 0]
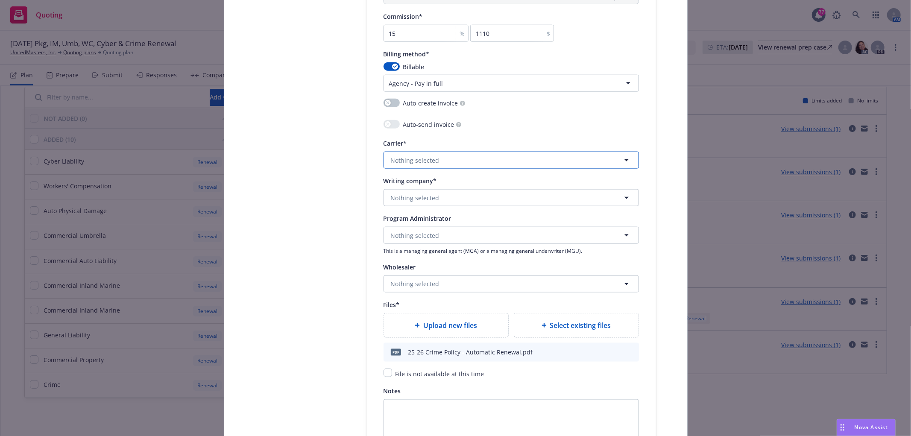
click at [423, 165] on span "Nothing selected" at bounding box center [415, 160] width 49 height 9
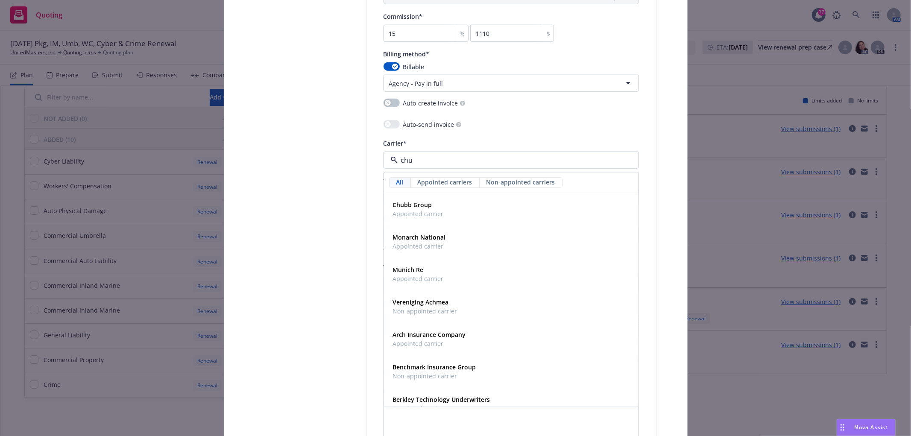
type input "chub"
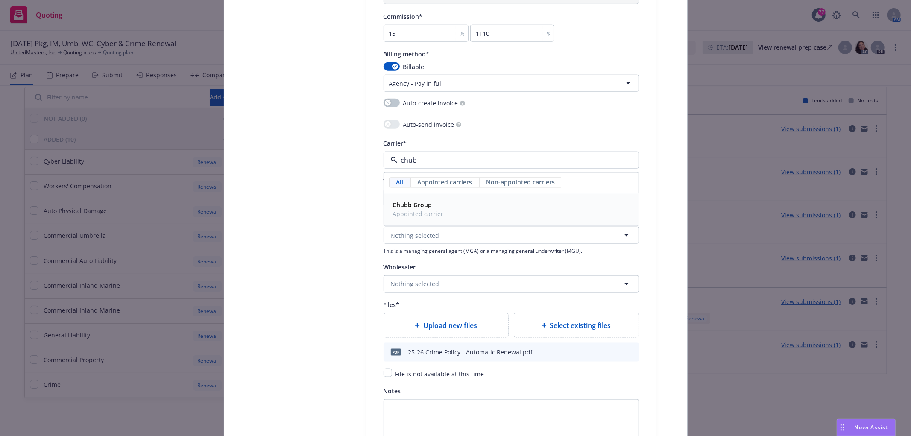
click at [415, 206] on strong "Chubb Group" at bounding box center [412, 205] width 39 height 8
click at [425, 202] on span "Nothing selected" at bounding box center [415, 197] width 49 height 9
type input "fede"
click at [428, 235] on span "Domestic - 20281" at bounding box center [433, 230] width 81 height 9
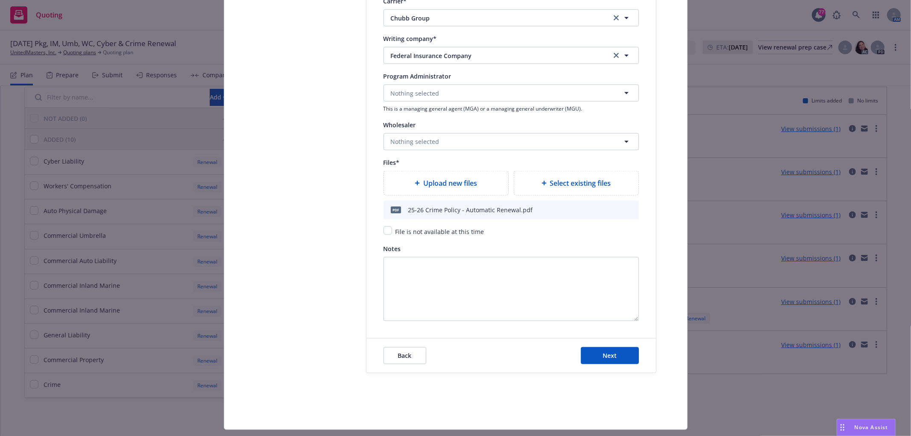
scroll to position [984, 0]
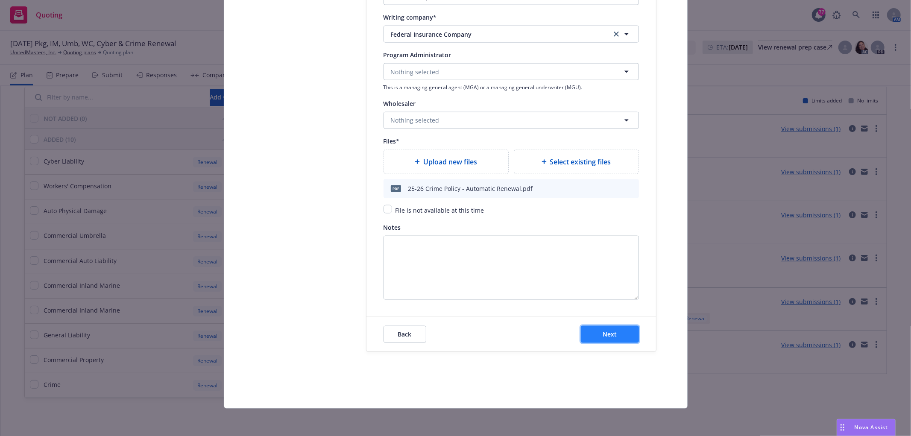
click at [595, 327] on button "Next" at bounding box center [610, 334] width 58 height 17
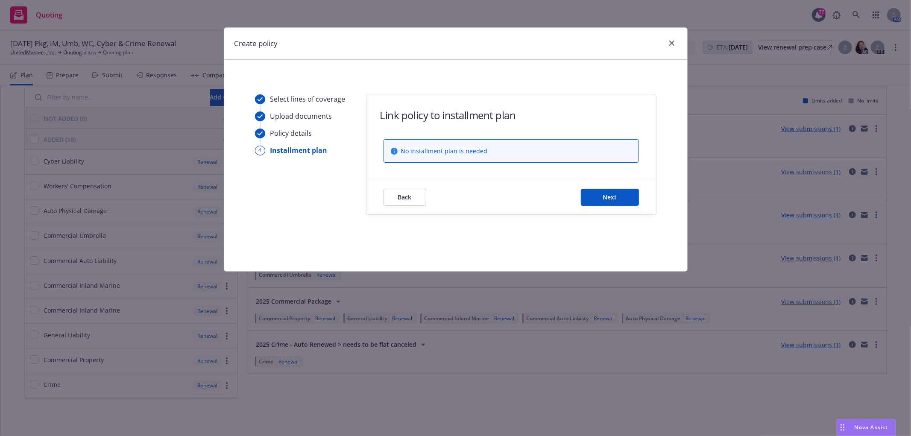
scroll to position [0, 0]
click at [616, 197] on span "Next" at bounding box center [610, 197] width 14 height 8
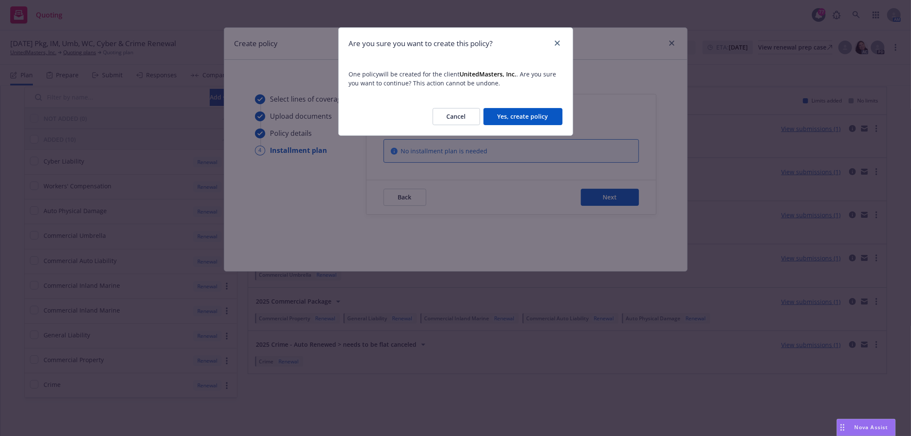
click at [537, 118] on button "Yes, create policy" at bounding box center [523, 116] width 79 height 17
